Goal: Task Accomplishment & Management: Manage account settings

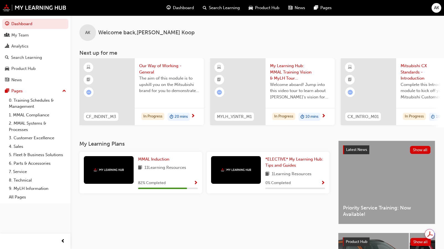
click at [24, 65] on link "Product Hub" at bounding box center [35, 69] width 66 height 10
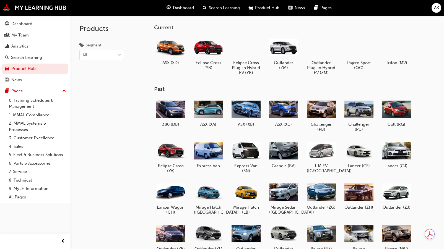
click at [323, 51] on div at bounding box center [320, 47] width 29 height 21
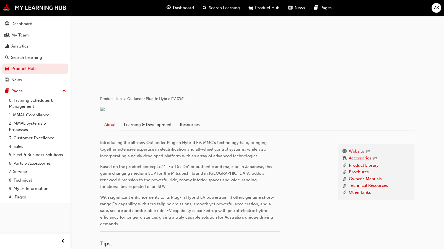
scroll to position [138, 0]
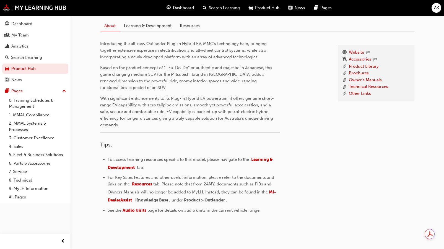
drag, startPoint x: 122, startPoint y: 213, endPoint x: 273, endPoint y: 130, distance: 171.8
click at [270, 127] on span "With significant enhancements to its Plug-in Hybrid EV powertrain, it offers ge…" at bounding box center [187, 112] width 174 height 32
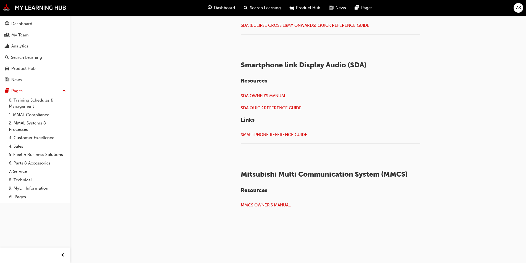
scroll to position [1253, 0]
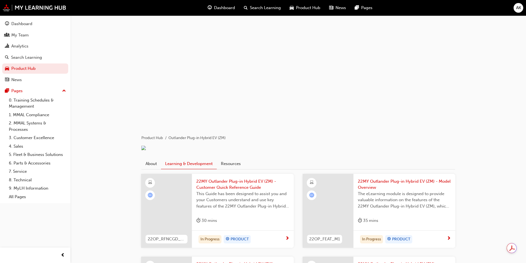
click at [228, 169] on link "Resources" at bounding box center [231, 164] width 28 height 11
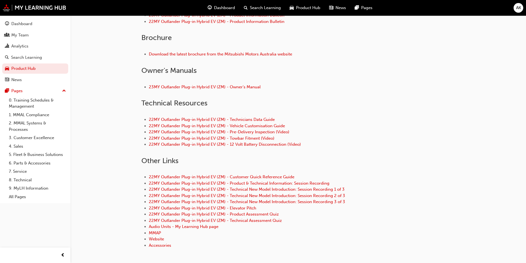
scroll to position [221, 0]
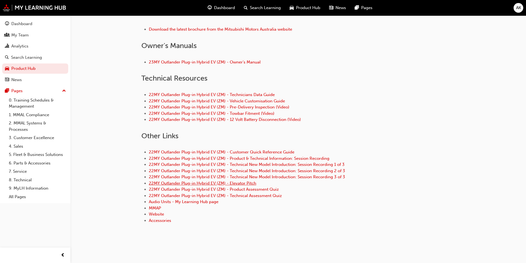
click at [247, 186] on link "22MY Outlander Plug-in Hybrid EV (ZM) - Elevator Pitch" at bounding box center [203, 183] width 108 height 5
click at [254, 192] on link "22MY Outlander Plug-in Hybrid EV (ZM) - Product Assessment Quiz" at bounding box center [214, 189] width 130 height 5
click at [254, 198] on link "22MY Outlander Plug-in Hybrid EV (ZM) - Technical Assessment Quiz" at bounding box center [215, 195] width 133 height 5
click at [158, 223] on link "Accessories" at bounding box center [160, 220] width 22 height 5
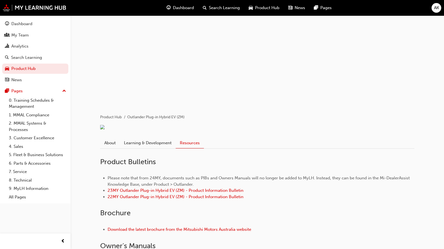
scroll to position [28, 0]
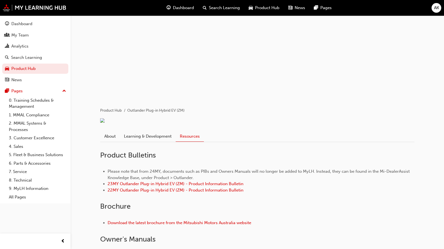
click at [146, 142] on link "Learning & Development" at bounding box center [148, 136] width 56 height 11
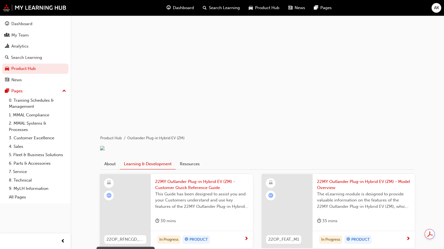
click at [110, 169] on link "About" at bounding box center [110, 164] width 20 height 11
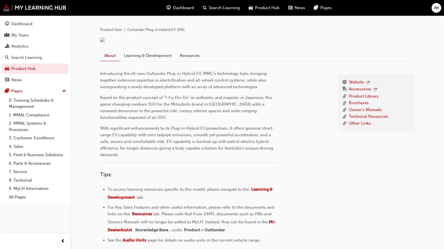
scroll to position [105, 0]
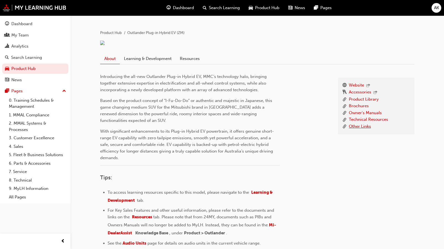
click at [357, 130] on link "Other Links" at bounding box center [360, 126] width 22 height 7
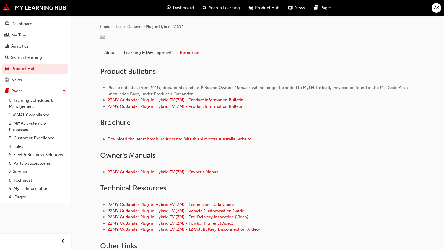
scroll to position [110, 0]
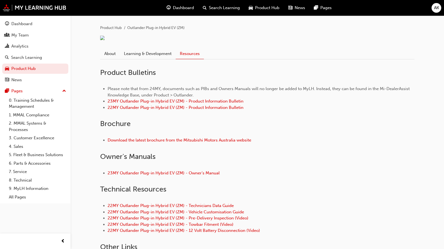
drag, startPoint x: 146, startPoint y: 67, endPoint x: 149, endPoint y: 70, distance: 3.1
click at [146, 59] on link "Learning & Development" at bounding box center [148, 53] width 56 height 11
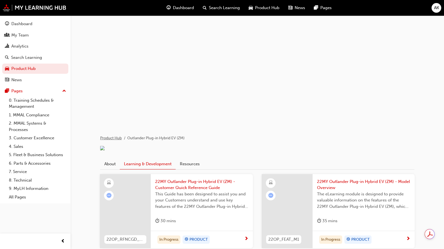
click at [111, 138] on link "Product Hub" at bounding box center [111, 138] width 22 height 5
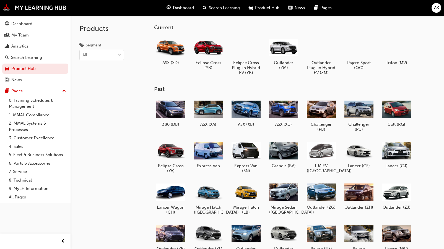
click at [208, 48] on div at bounding box center [208, 47] width 29 height 21
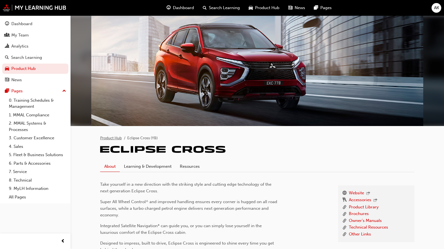
click at [114, 138] on link "Product Hub" at bounding box center [111, 138] width 22 height 5
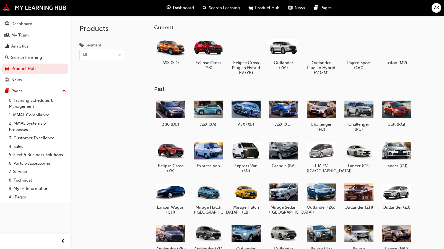
click at [325, 51] on div at bounding box center [320, 47] width 29 height 21
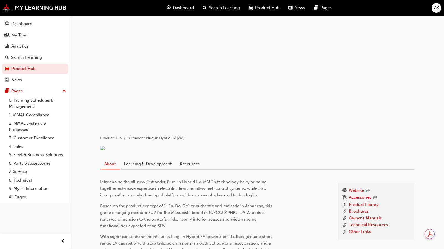
click at [297, 152] on div at bounding box center [257, 149] width 314 height 6
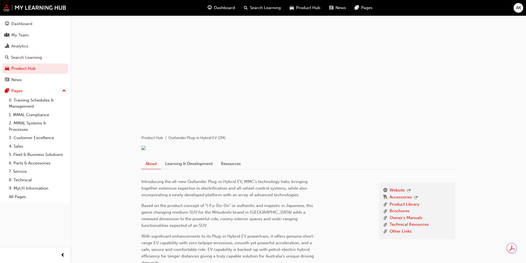
click at [447, 9] on span "AK" at bounding box center [519, 8] width 5 height 6
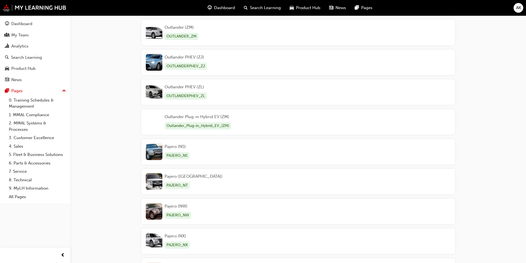
scroll to position [744, 0]
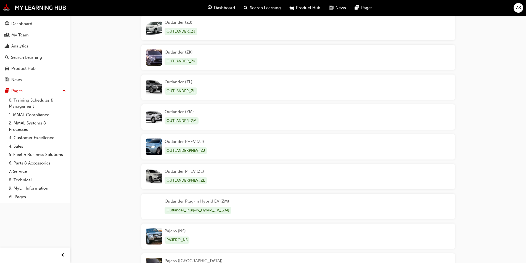
click at [199, 201] on div "Outlander Plug-in Hybrid EV (ZM) Outlander_Plug-in_Hybrid_EV_(ZM)" at bounding box center [199, 206] width 68 height 17
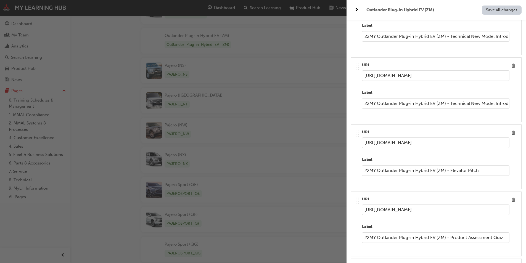
scroll to position [1169, 0]
click at [511, 136] on span "Delete" at bounding box center [513, 132] width 7 height 7
click at [510, 136] on span "Delete" at bounding box center [513, 132] width 7 height 7
click at [512, 136] on span "Delete" at bounding box center [513, 132] width 7 height 7
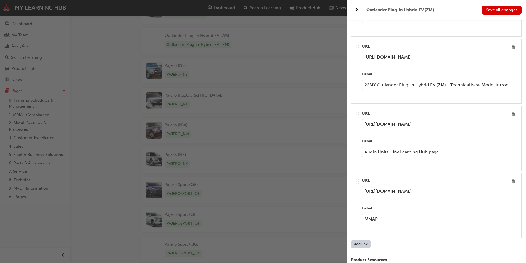
scroll to position [1197, 0]
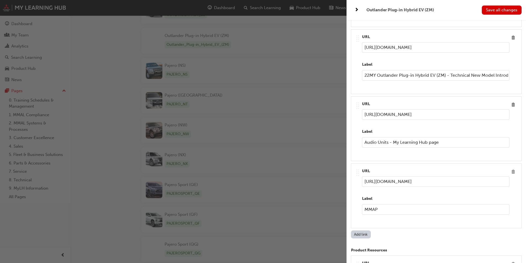
click at [510, 176] on span "Delete" at bounding box center [513, 171] width 7 height 7
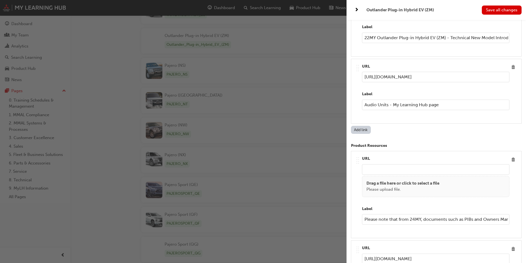
scroll to position [1185, 0]
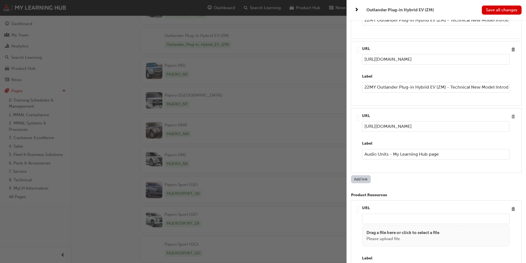
click at [510, 120] on span "Delete" at bounding box center [513, 116] width 7 height 7
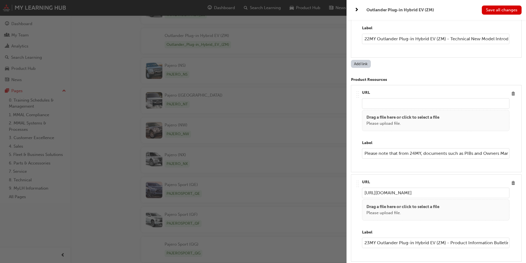
scroll to position [1283, 0]
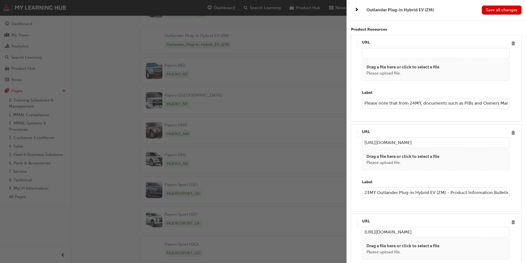
click at [442, 109] on input "Please note that from 24MY, documents such as PIBs and Owners Manuals will no l…" at bounding box center [436, 103] width 148 height 11
click at [406, 109] on input "Please note that from 24MY, documents such as PIBs and Owners Manuals will no l…" at bounding box center [436, 103] width 148 height 11
click at [406, 108] on input "Please note that from 24MY, documents such as PIBs and Owners Manuals will no l…" at bounding box center [436, 103] width 148 height 11
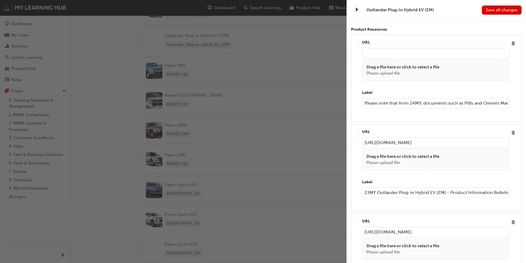
click at [406, 108] on input "Please note that from 24MY, documents such as PIBs and Owners Manuals will no l…" at bounding box center [436, 103] width 148 height 11
paste input "From 24MY, documents such as PIBs and Owners Manuals"
type input "From 24MY, documents such as PIBs and Owners Manuals can be found in the Mi-Dea…"
click at [501, 6] on button "Save all changes" at bounding box center [502, 10] width 40 height 9
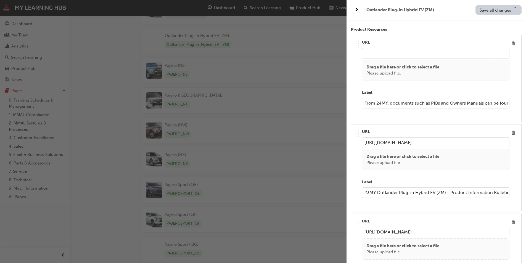
scroll to position [910, 0]
click at [385, 58] on input "url" at bounding box center [436, 53] width 148 height 11
paste input "https://midealerassist.mmal.com.au/"
type input "https://midealerassist.mmal.com.au/"
click at [502, 12] on span "Save all changes" at bounding box center [502, 9] width 32 height 5
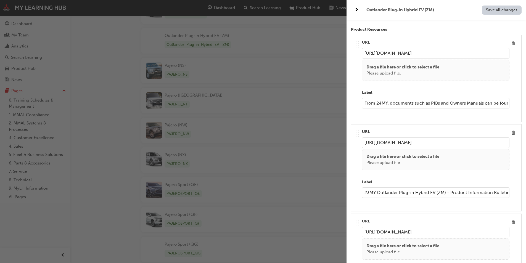
click at [500, 9] on span "Save all changes" at bounding box center [502, 9] width 32 height 5
drag, startPoint x: 468, startPoint y: 112, endPoint x: 530, endPoint y: 98, distance: 64.2
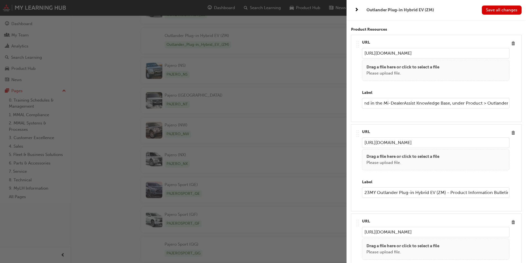
type input "From 24MY, documents such as PIBs and Owners Manuals can be found in the Mi-Dea…"
click at [499, 11] on span "Save all changes" at bounding box center [502, 9] width 32 height 5
click at [453, 109] on input "From 24MY, documents such as PIBs and Owners Manuals can be found in the Mi-Dea…" at bounding box center [436, 103] width 148 height 11
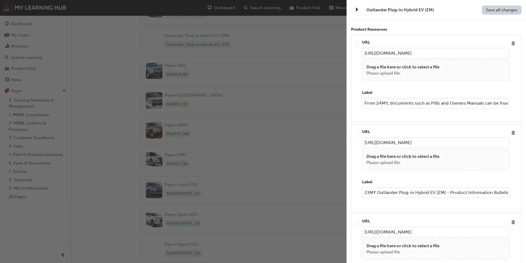
click at [453, 109] on input "From 24MY, documents such as PIBs and Owners Manuals can be found in the Mi-Dea…" at bounding box center [436, 103] width 148 height 11
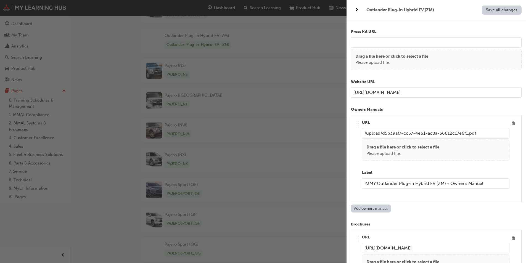
scroll to position [612, 0]
click at [369, 213] on button "Add owners manual" at bounding box center [371, 209] width 40 height 8
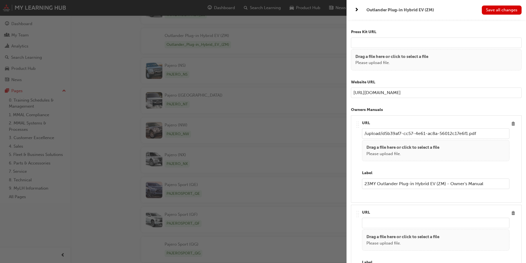
click at [376, 229] on input "url" at bounding box center [436, 223] width 148 height 11
paste input "From 24MY, documents such as PIBs and Owners Manuals can be found in the Mi-Dea…"
type input "From 24MY, documents such as PIBs and Owners Manuals can be found in the Mi-Dea…"
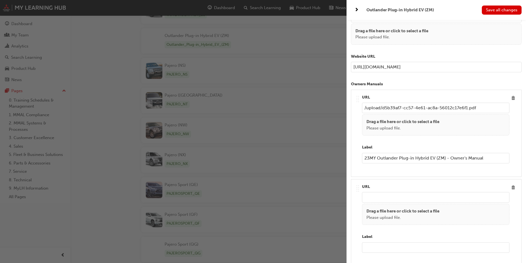
scroll to position [695, 0]
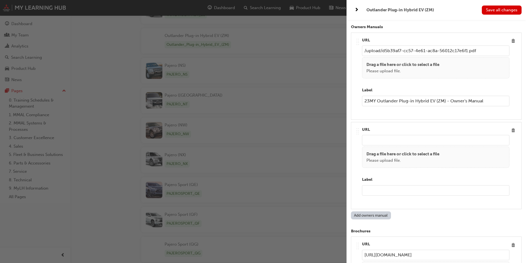
click at [383, 196] on input "text" at bounding box center [436, 190] width 148 height 11
paste input "From 24MY, documents such as PIBs and Owners Manuals can be found in the Mi-Dea…"
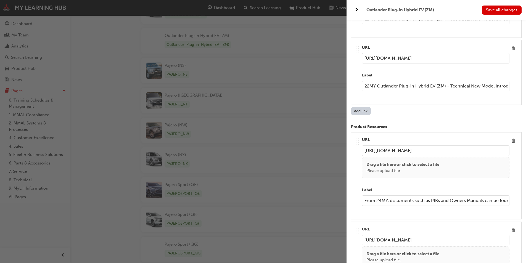
scroll to position [1331, 0]
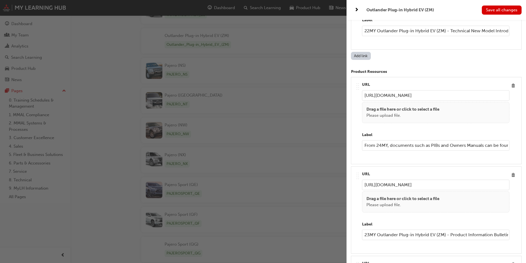
type input "From 24MY, documents such as PIBs and Owners Manuals can be found in the Mi-Dea…"
click at [400, 100] on input "https://midealerassist.mmal.com.au/" at bounding box center [436, 95] width 148 height 11
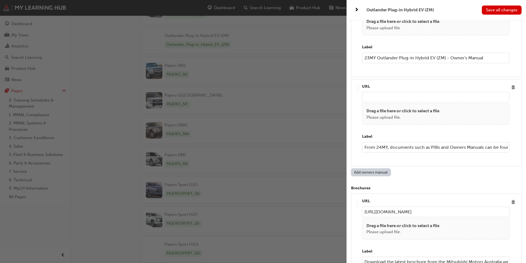
scroll to position [695, 0]
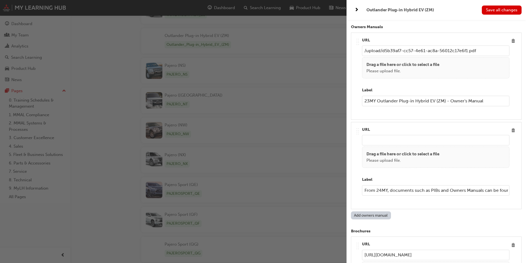
click at [391, 153] on div "Drag a file here or click to select a file Please upload file." at bounding box center [436, 157] width 148 height 22
click at [391, 146] on input "url" at bounding box center [436, 140] width 148 height 11
paste input "https://midealerassist.mmal.com.au/"
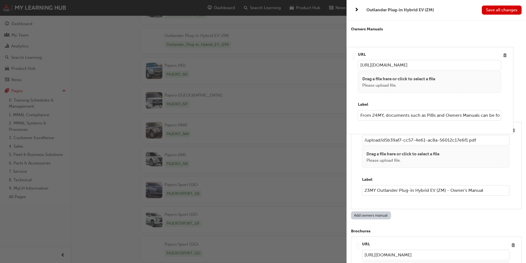
drag, startPoint x: 355, startPoint y: 137, endPoint x: 351, endPoint y: 51, distance: 85.5
click at [351, 51] on div "Name Outlander Plug-in Hybrid EV (ZM) Model Name Outlander Plug-in Hybrid EV (Z…" at bounding box center [437, 151] width 180 height 263
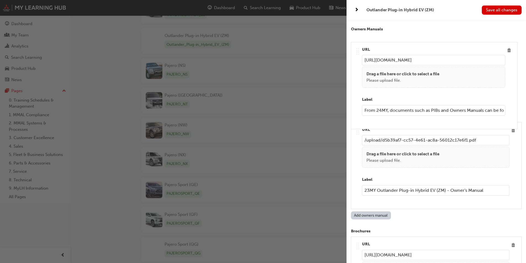
scroll to position [692, 0]
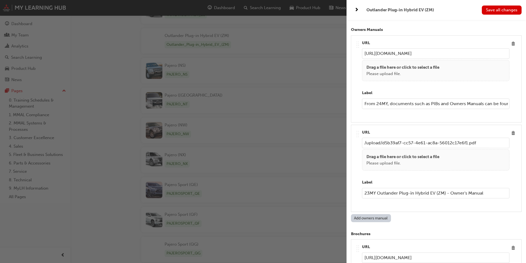
type input "https://midealerassist.mmal.com.au/"
drag, startPoint x: 504, startPoint y: 8, endPoint x: 499, endPoint y: 9, distance: 5.1
click at [504, 8] on span "Save all changes" at bounding box center [502, 9] width 32 height 5
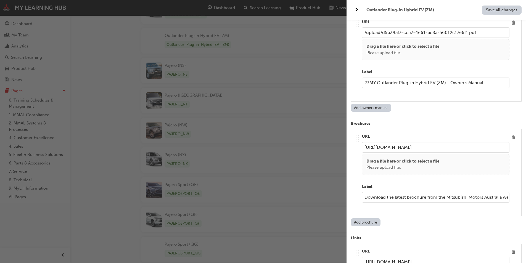
scroll to position [830, 0]
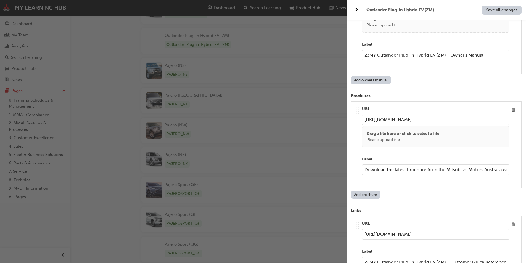
click at [394, 125] on input "https://www.mitsubishi-motors.com.au/buying-tools/download-brochure.html" at bounding box center [436, 120] width 148 height 11
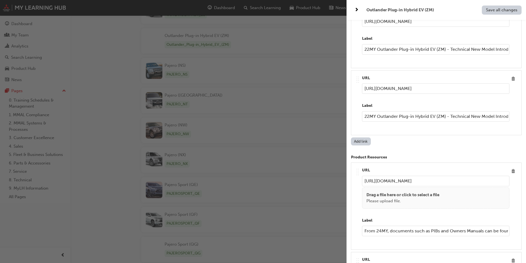
click at [369, 146] on button "Add link" at bounding box center [361, 142] width 20 height 8
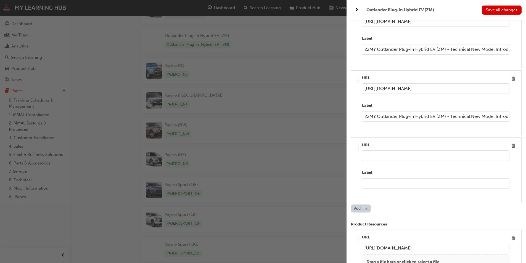
scroll to position [1312, 0]
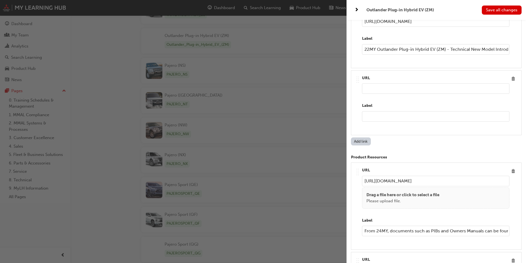
click at [379, 94] on input "url" at bounding box center [436, 88] width 148 height 11
paste input "https://www.mitsubishi-motors.com.au/buying-tools/download-brochure.html"
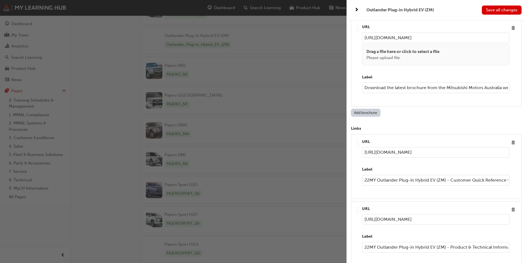
scroll to position [842, 0]
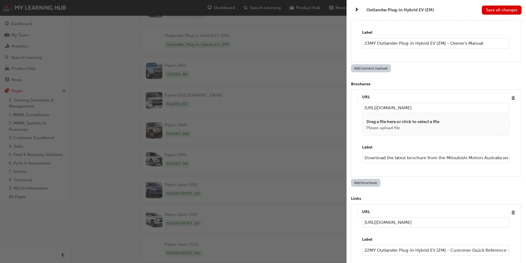
type input "https://www.mitsubishi-motors.com.au/buying-tools/download-brochure.html"
click at [430, 163] on input "Download the latest brochure from the Mitsubishi Motors Australia website" at bounding box center [436, 158] width 148 height 11
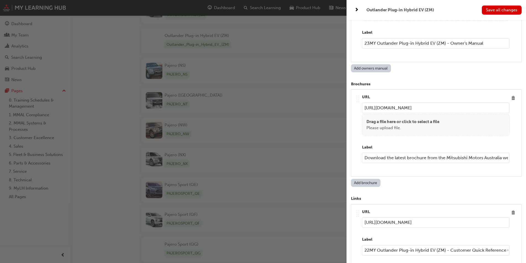
click at [430, 163] on input "Download the latest brochure from the Mitsubishi Motors Australia website" at bounding box center [436, 158] width 148 height 11
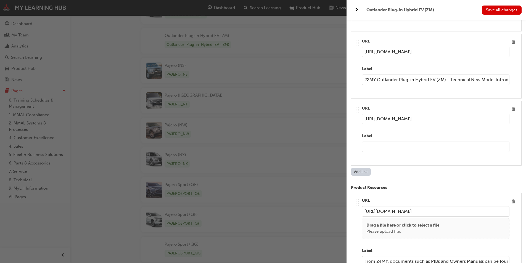
scroll to position [1312, 0]
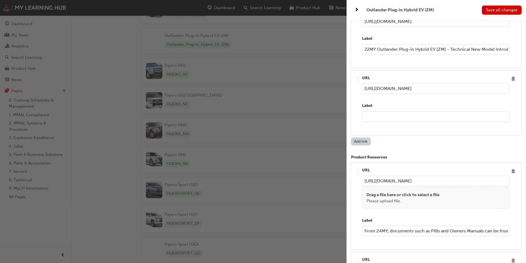
click at [376, 122] on input "text" at bounding box center [436, 116] width 148 height 11
paste input "Download the latest brochure from the Mitsubishi Motors Australia website"
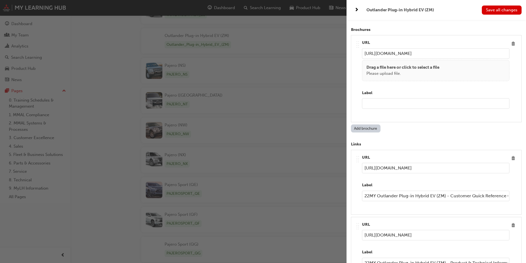
scroll to position [870, 0]
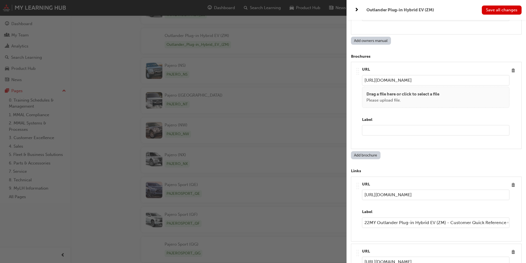
type input "Download the latest brochure from the Mitsubishi Motors Australia website"
click at [510, 74] on span "Delete" at bounding box center [513, 70] width 7 height 7
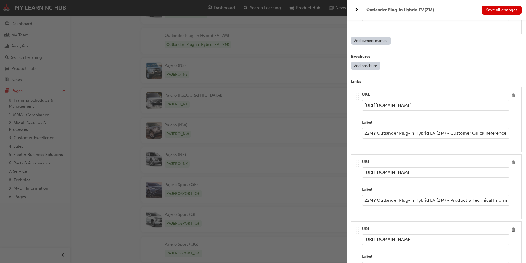
scroll to position [0, 0]
click at [505, 12] on button "Save all changes" at bounding box center [502, 10] width 40 height 9
click at [496, 11] on span "Save all changes" at bounding box center [502, 9] width 32 height 5
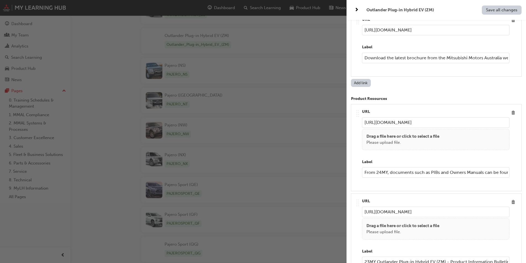
scroll to position [1312, 0]
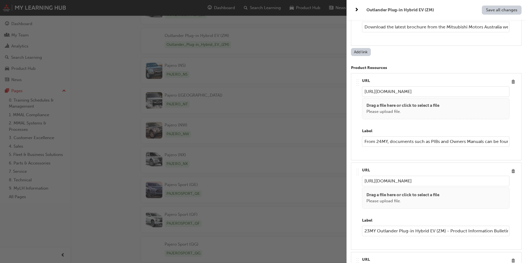
click at [483, 147] on input "From 24MY, documents such as PIBs and Owners Manuals can be found in the Mi-Dea…" at bounding box center [436, 142] width 148 height 11
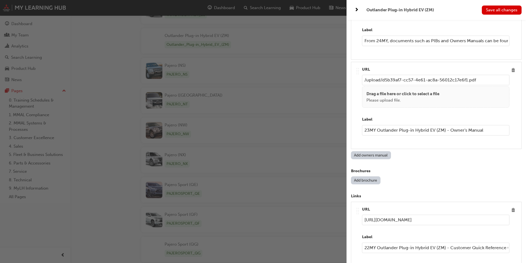
scroll to position [707, 0]
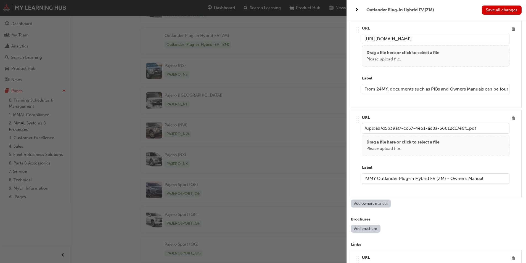
type input "From 24MY, documents such as PIBs and Owners Manuals can be found in the Mi-Dea…"
drag, startPoint x: 473, startPoint y: 99, endPoint x: 530, endPoint y: 95, distance: 57.1
click at [496, 95] on input "From 24MY, documents such as PIBs and Owners Manuals can be found in the Mi-Dea…" at bounding box center [436, 89] width 148 height 11
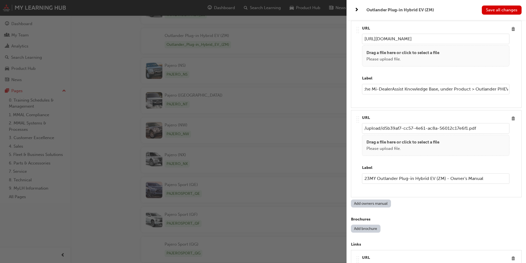
scroll to position [0, 158]
type input "From 24MY, documents such as PIBs and Owners Manuals can be found in the Mi-Dea…"
click at [507, 12] on button "Save all changes" at bounding box center [502, 10] width 40 height 9
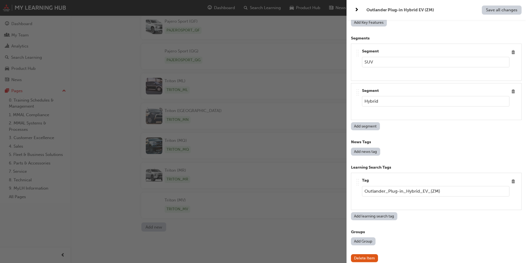
scroll to position [2172, 0]
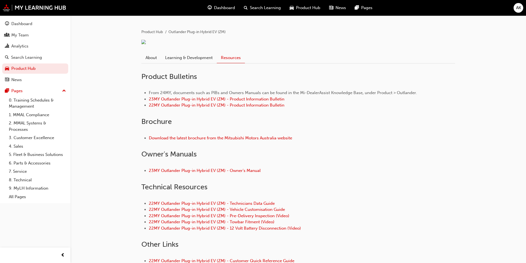
scroll to position [111, 0]
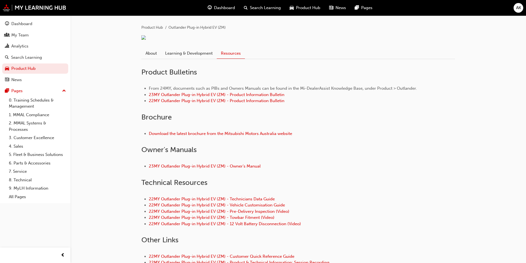
click at [342, 91] on span "From 24MY, documents such as PIBs and Owners Manuals can be found in the Mi-Dea…" at bounding box center [283, 88] width 268 height 5
drag, startPoint x: 312, startPoint y: 103, endPoint x: 352, endPoint y: 61, distance: 57.5
click at [311, 91] on span "From 24MY, documents such as PIBs and Owners Manuals can be found in the Mi-Dea…" at bounding box center [283, 88] width 268 height 5
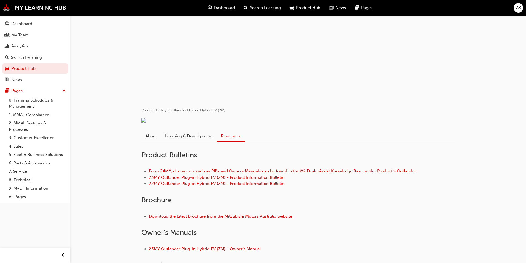
scroll to position [55, 0]
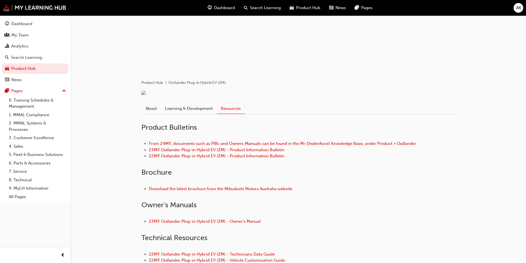
drag, startPoint x: 475, startPoint y: 193, endPoint x: 471, endPoint y: 190, distance: 5.5
click at [474, 190] on div "Product Hub Outlander Plug-in Hybrid EV (ZM) About Learning & Development Resou…" at bounding box center [298, 169] width 456 height 419
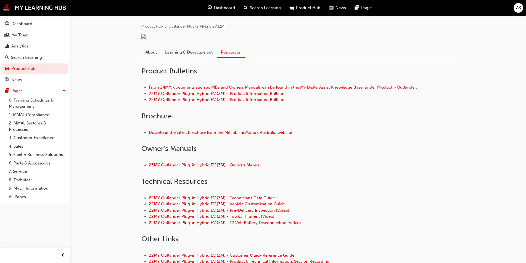
scroll to position [111, 0]
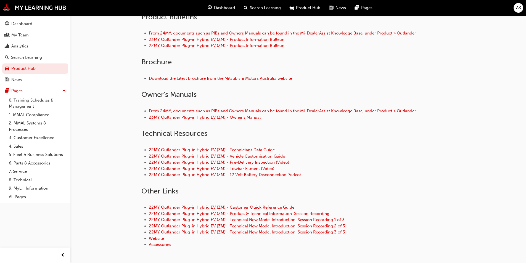
scroll to position [193, 0]
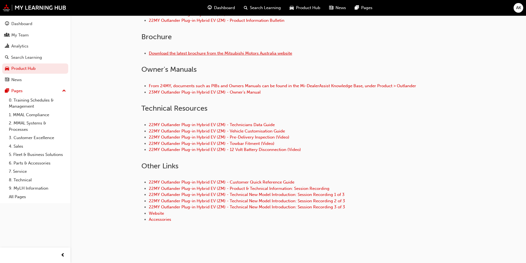
click at [200, 56] on link "Download the latest brochure from the Mitsubishi Motors Australia website" at bounding box center [220, 53] width 143 height 5
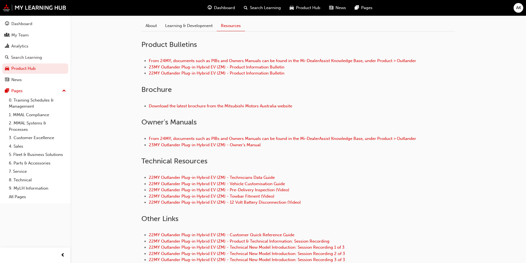
scroll to position [203, 0]
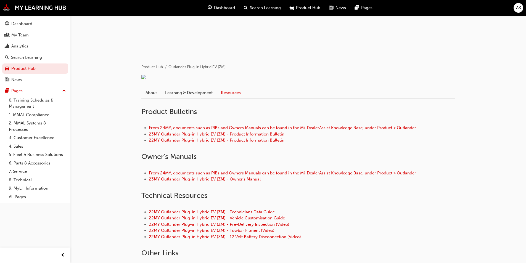
scroll to position [111, 0]
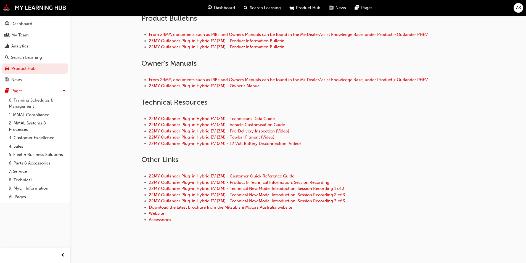
scroll to position [166, 0]
drag, startPoint x: 393, startPoint y: 187, endPoint x: 406, endPoint y: 178, distance: 16.1
click at [393, 180] on li "22MY Outlander Plug-in Hybrid EV (ZM) - Customer Quick Reference Guide" at bounding box center [302, 176] width 306 height 6
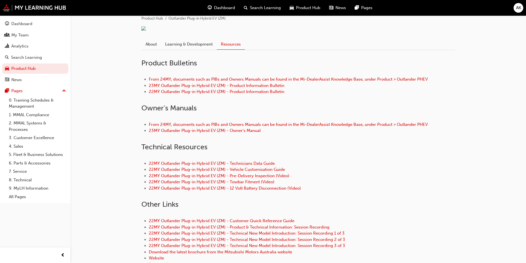
scroll to position [55, 0]
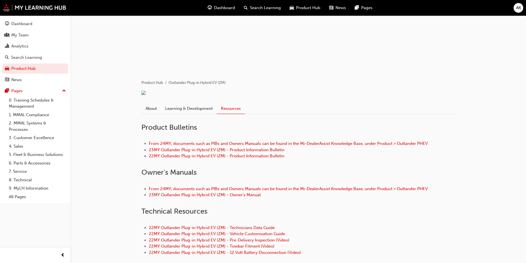
click at [441, 147] on li "From 24MY, documents such as PIBs and Owners Manuals can be found in the Mi-Dea…" at bounding box center [302, 144] width 306 height 6
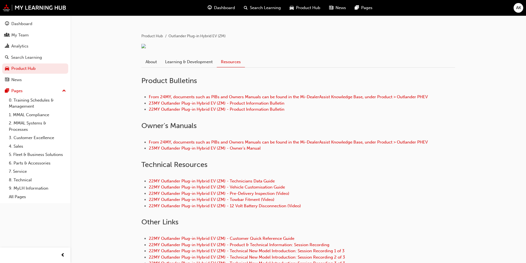
scroll to position [94, 0]
